Goal: Information Seeking & Learning: Learn about a topic

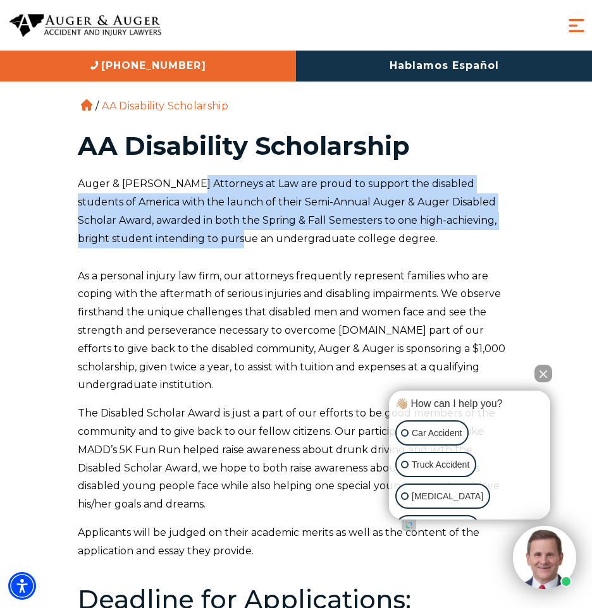
click at [207, 232] on p "Auger & [PERSON_NAME] Attorneys at Law are proud to support the disabled studen…" at bounding box center [296, 211] width 436 height 73
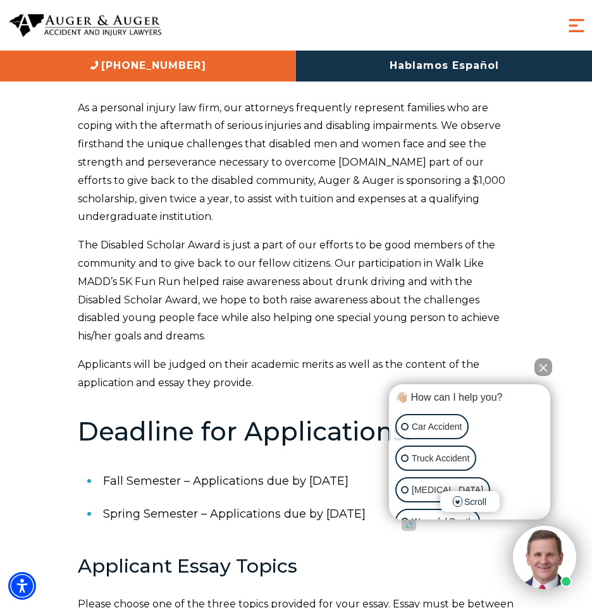
scroll to position [171, 0]
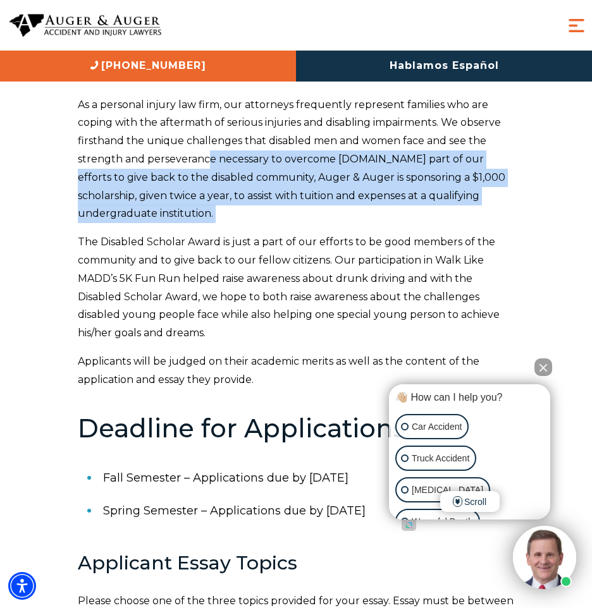
drag, startPoint x: 207, startPoint y: 233, endPoint x: 208, endPoint y: 162, distance: 70.2
click at [208, 162] on div "Auger & [PERSON_NAME] Attorneys at Law are proud to support the disabled studen…" at bounding box center [296, 543] width 436 height 1079
click at [208, 162] on p "As a personal injury law firm, our attorneys frequently represent families who …" at bounding box center [296, 160] width 436 height 128
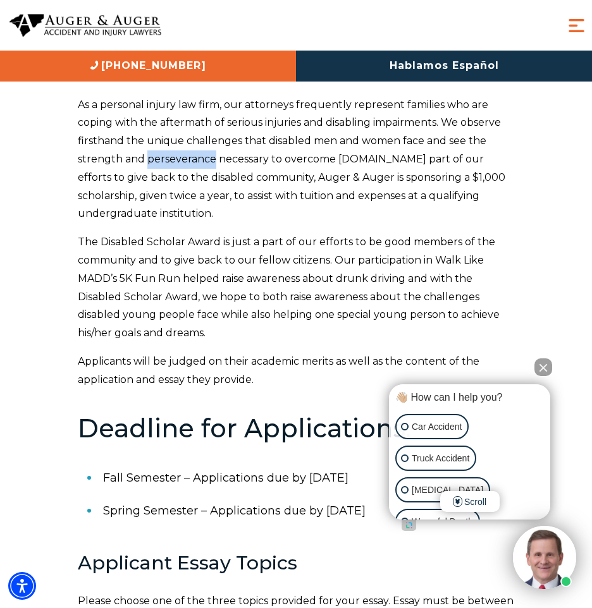
click at [208, 162] on p "As a personal injury law firm, our attorneys frequently represent families who …" at bounding box center [296, 160] width 436 height 128
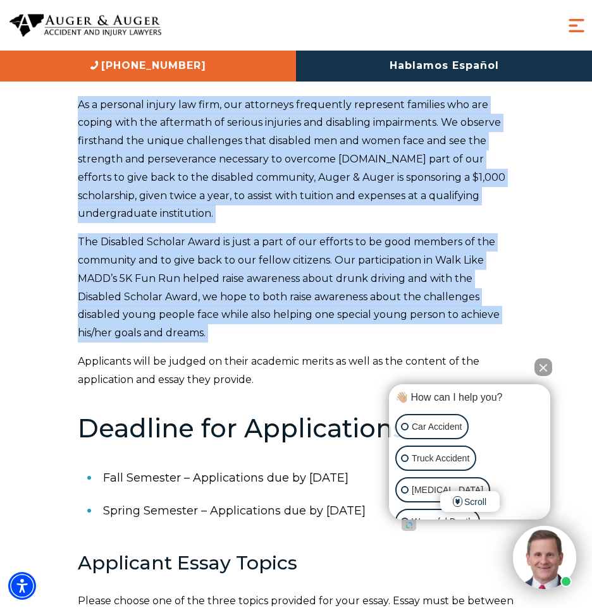
drag, startPoint x: 208, startPoint y: 162, endPoint x: 239, endPoint y: 297, distance: 138.2
click at [239, 297] on div "Auger & [PERSON_NAME] Attorneys at Law are proud to support the disabled studen…" at bounding box center [296, 543] width 436 height 1079
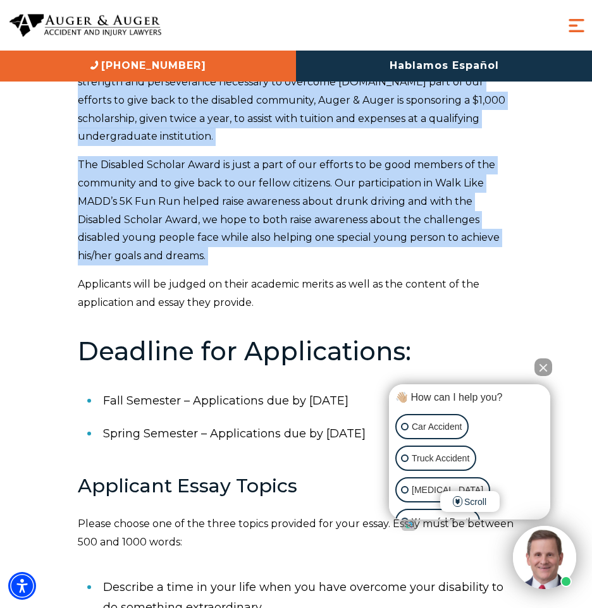
scroll to position [251, 0]
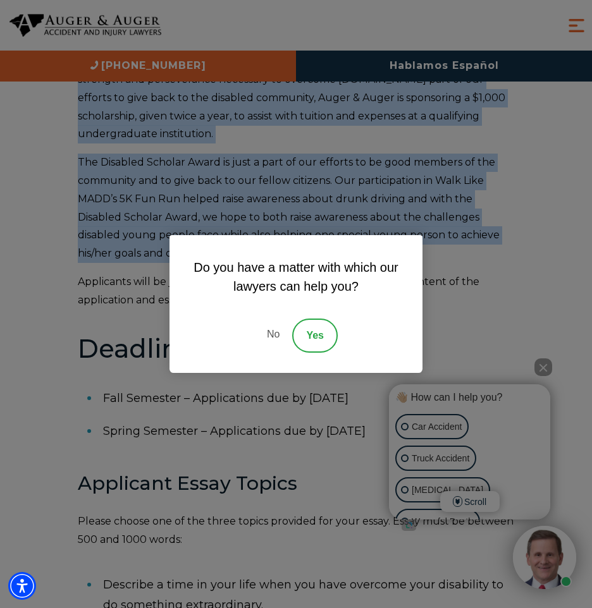
click at [267, 336] on link "No" at bounding box center [273, 336] width 38 height 34
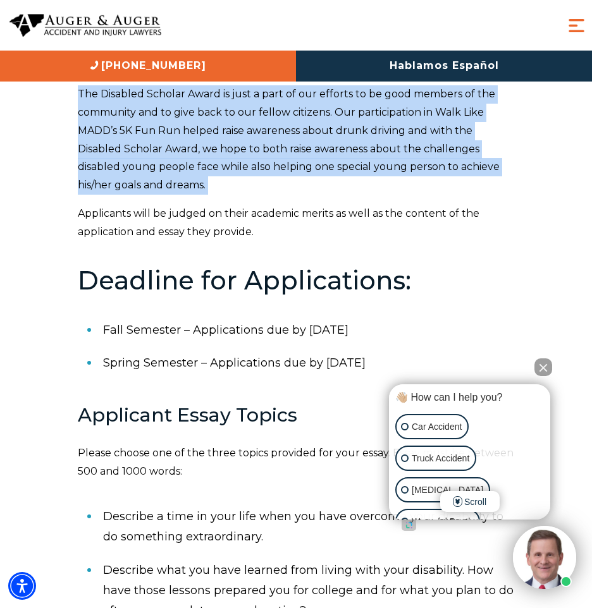
scroll to position [321, 0]
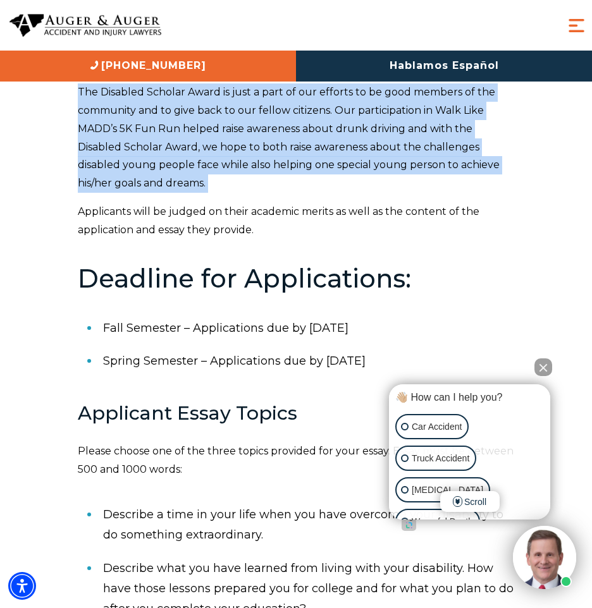
click at [542, 365] on button "Close Intaker Chat Widget" at bounding box center [543, 368] width 18 height 18
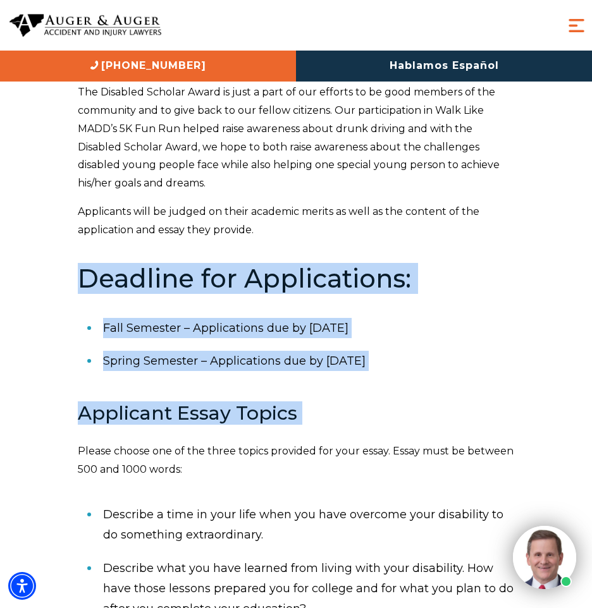
drag, startPoint x: 286, startPoint y: 253, endPoint x: 345, endPoint y: 440, distance: 196.0
click at [345, 440] on div "Auger & [PERSON_NAME] Attorneys at Law are proud to support the disabled studen…" at bounding box center [296, 393] width 436 height 1079
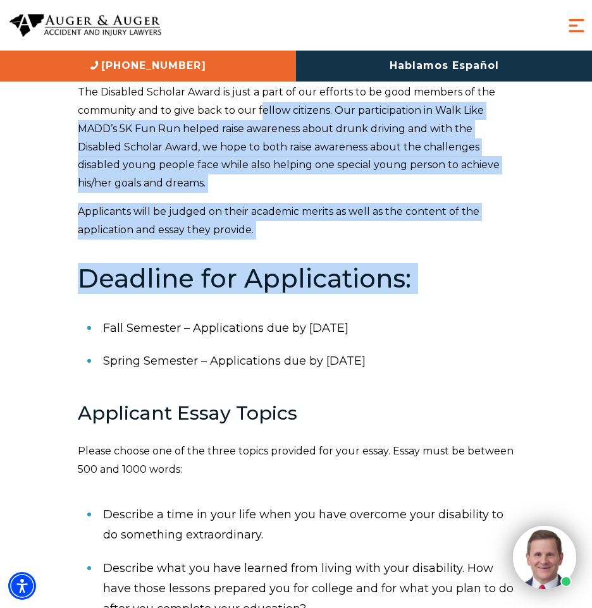
drag, startPoint x: 264, startPoint y: 102, endPoint x: 300, endPoint y: 309, distance: 210.0
click at [300, 309] on div "Auger & [PERSON_NAME] Attorneys at Law are proud to support the disabled studen…" at bounding box center [296, 393] width 436 height 1079
click at [301, 310] on div "Auger & [PERSON_NAME] Attorneys at Law are proud to support the disabled studen…" at bounding box center [296, 393] width 436 height 1079
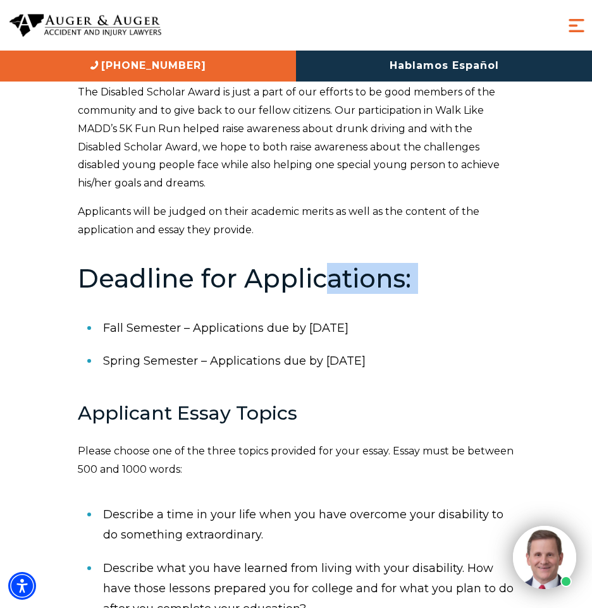
drag, startPoint x: 301, startPoint y: 310, endPoint x: 335, endPoint y: 317, distance: 34.7
click at [334, 315] on div "Auger & [PERSON_NAME] Attorneys at Law are proud to support the disabled studen…" at bounding box center [296, 393] width 436 height 1079
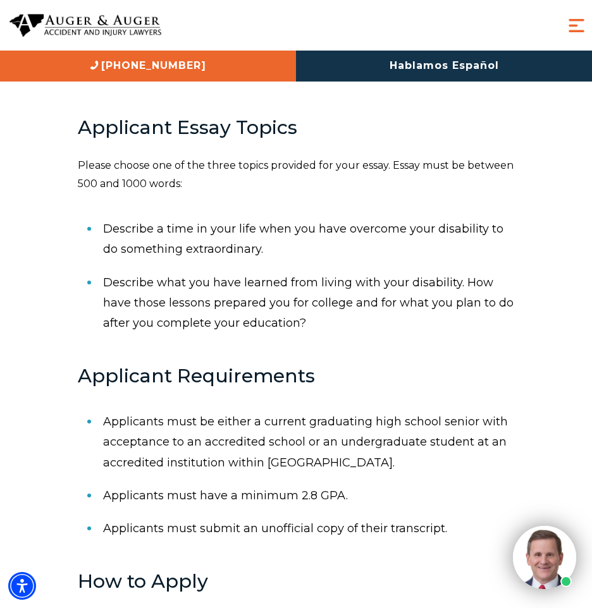
scroll to position [677, 0]
